Goal: Task Accomplishment & Management: Complete application form

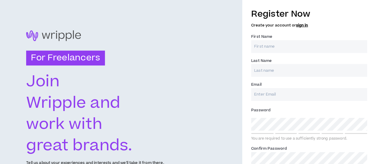
click at [290, 42] on input "First Name *" at bounding box center [309, 46] width 116 height 13
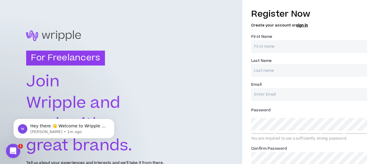
type input "[PERSON_NAME]"
click at [277, 92] on input "Email *" at bounding box center [309, 94] width 116 height 13
type input "[EMAIL_ADDRESS][DOMAIN_NAME]"
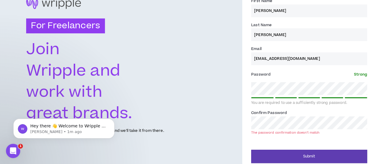
scroll to position [32, 0]
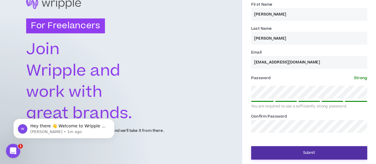
click at [298, 158] on button "Submit" at bounding box center [309, 152] width 116 height 13
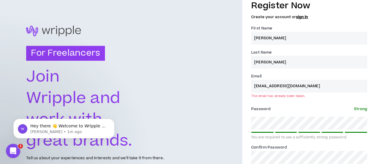
scroll to position [0, 0]
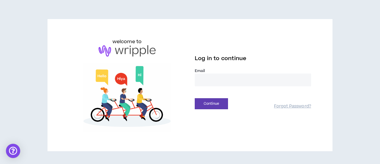
click at [222, 80] on input "email" at bounding box center [253, 79] width 116 height 13
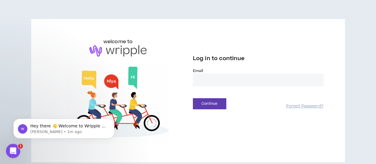
type input "**********"
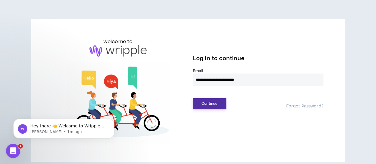
click at [212, 102] on button "Continue" at bounding box center [209, 103] width 33 height 11
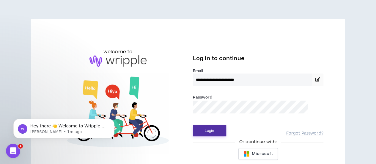
click at [212, 129] on button "Login" at bounding box center [209, 130] width 33 height 11
